Goal: Manage account settings

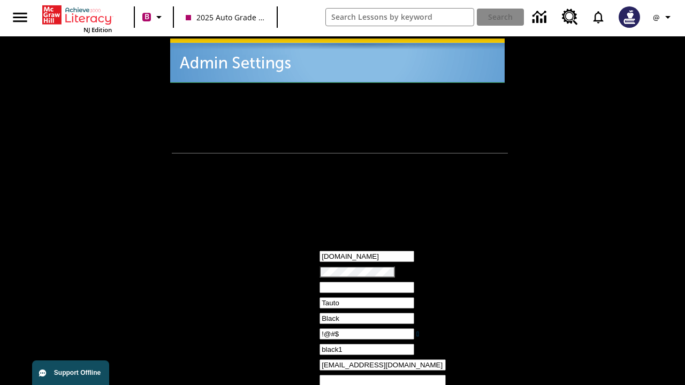
type input "!@#$"
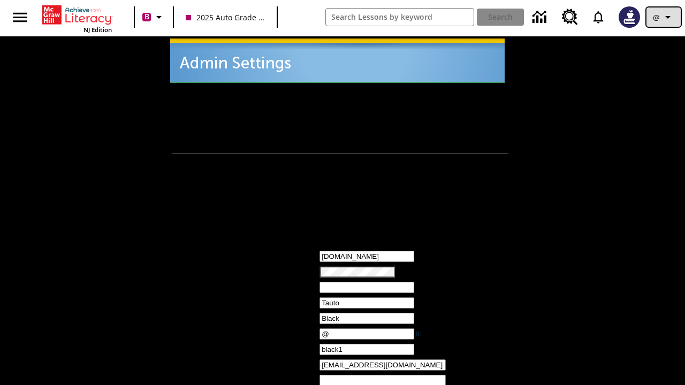
click at [664, 17] on icon "Profile/Settings" at bounding box center [668, 17] width 13 height 13
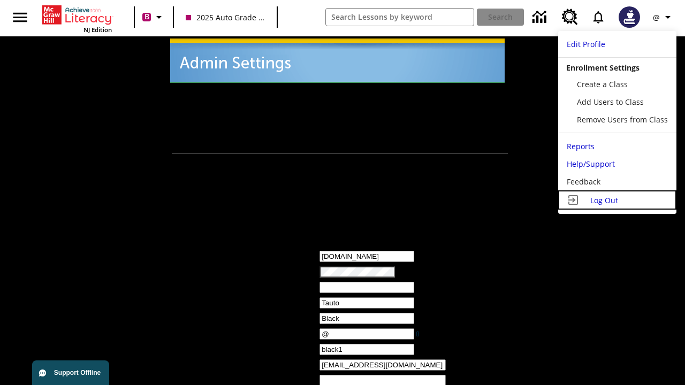
click at [617, 200] on span "Log Out" at bounding box center [604, 200] width 28 height 10
